Goal: Check status: Check status

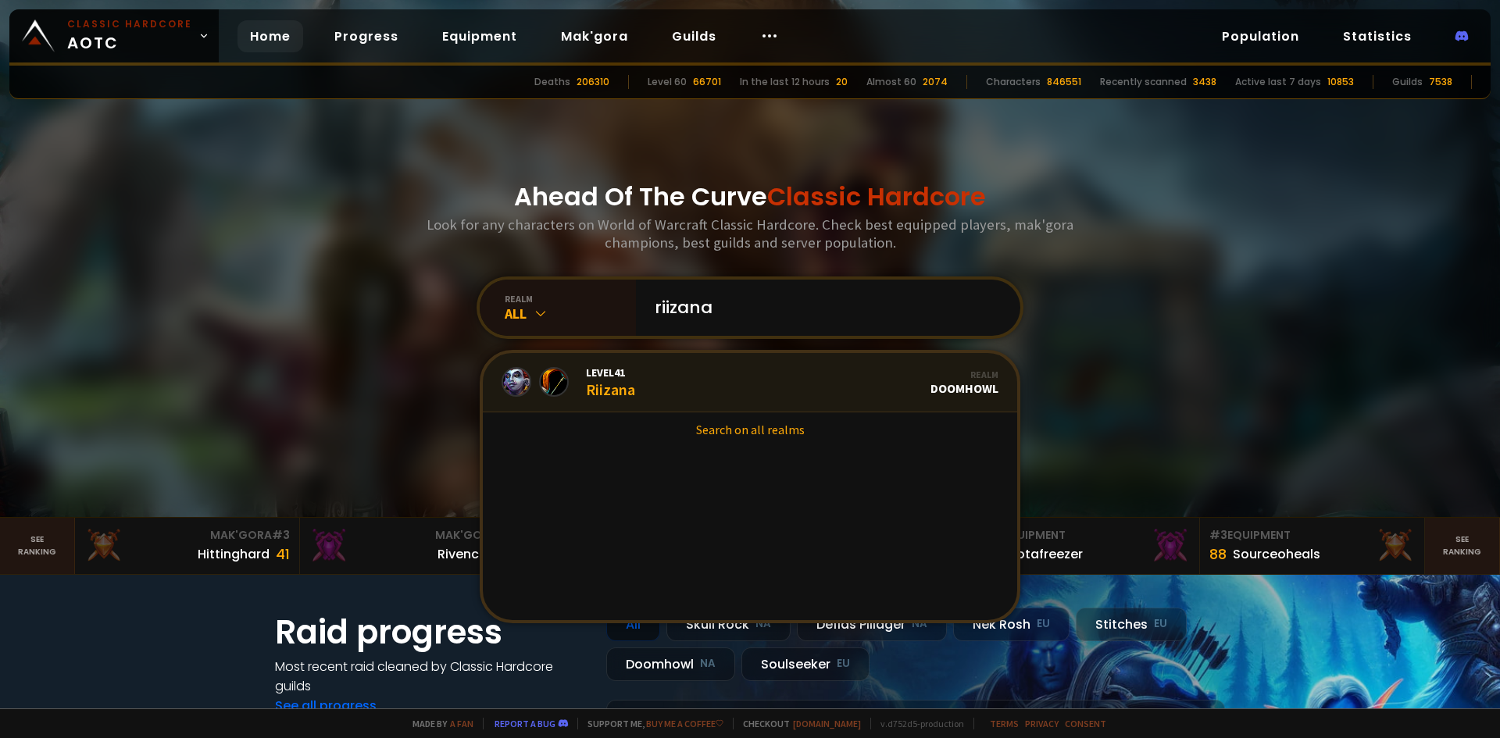
type input "riizana"
click at [713, 384] on link "Level 41 Riizana Realm Doomhowl" at bounding box center [750, 382] width 534 height 59
type input "riizana"
click at [718, 376] on link "Level 41 Riizana Realm Doomhowl" at bounding box center [750, 382] width 534 height 59
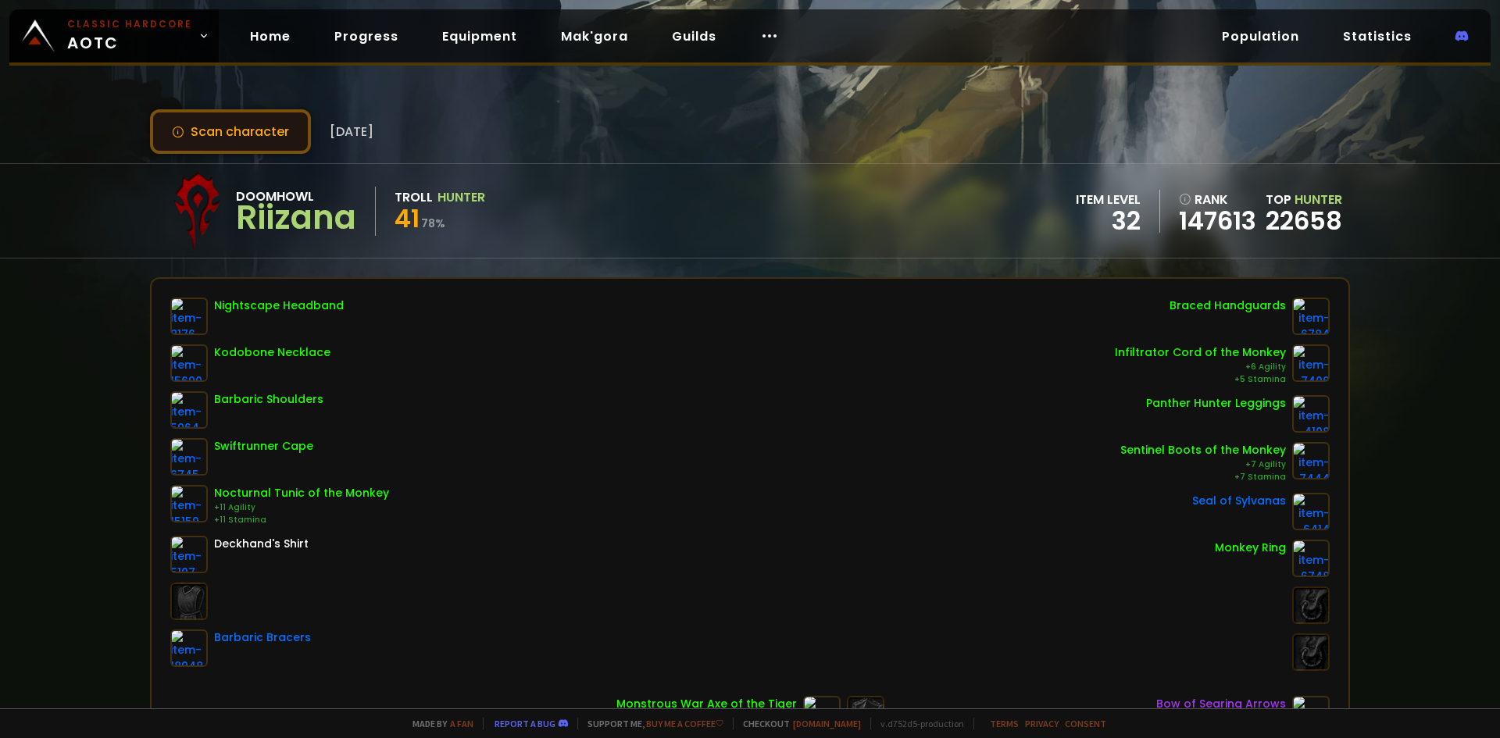
click at [256, 135] on button "Scan character" at bounding box center [230, 131] width 161 height 45
click at [265, 120] on button "Scan character" at bounding box center [230, 131] width 161 height 45
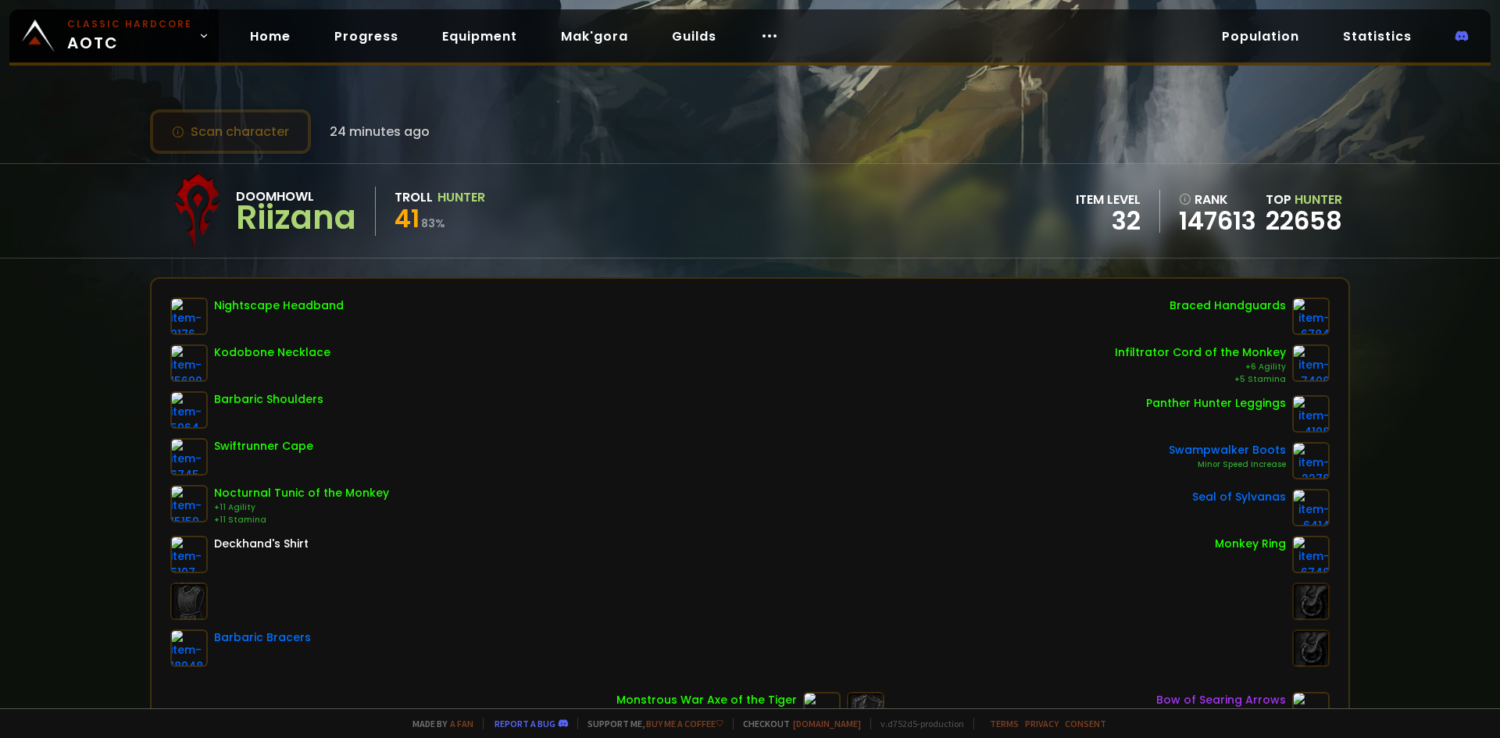
click at [193, 118] on button "Scan character" at bounding box center [230, 131] width 161 height 45
click at [188, 137] on button "Scan character" at bounding box center [230, 131] width 161 height 45
click at [228, 131] on button "Scan character" at bounding box center [230, 131] width 161 height 45
click at [183, 124] on button "Scan character" at bounding box center [230, 131] width 161 height 45
click at [539, 188] on div "Doomhowl Riizana Troll Hunter 42 8 % item level 32 rank 147615 Top Hunter 22658" at bounding box center [750, 211] width 1200 height 94
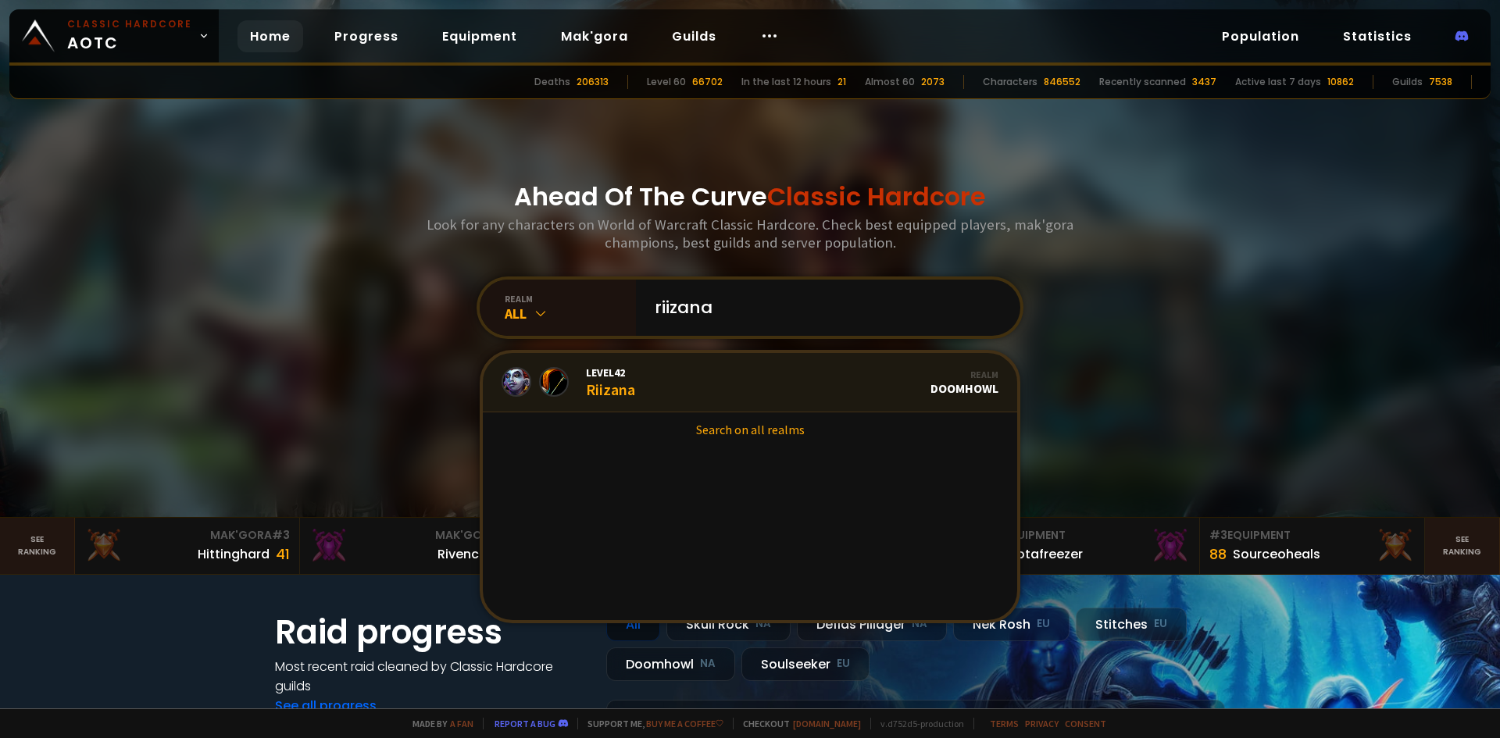
type input "riizana"
click at [681, 385] on link "Level 42 Riizana Realm Doomhowl" at bounding box center [750, 382] width 534 height 59
